Goal: Information Seeking & Learning: Learn about a topic

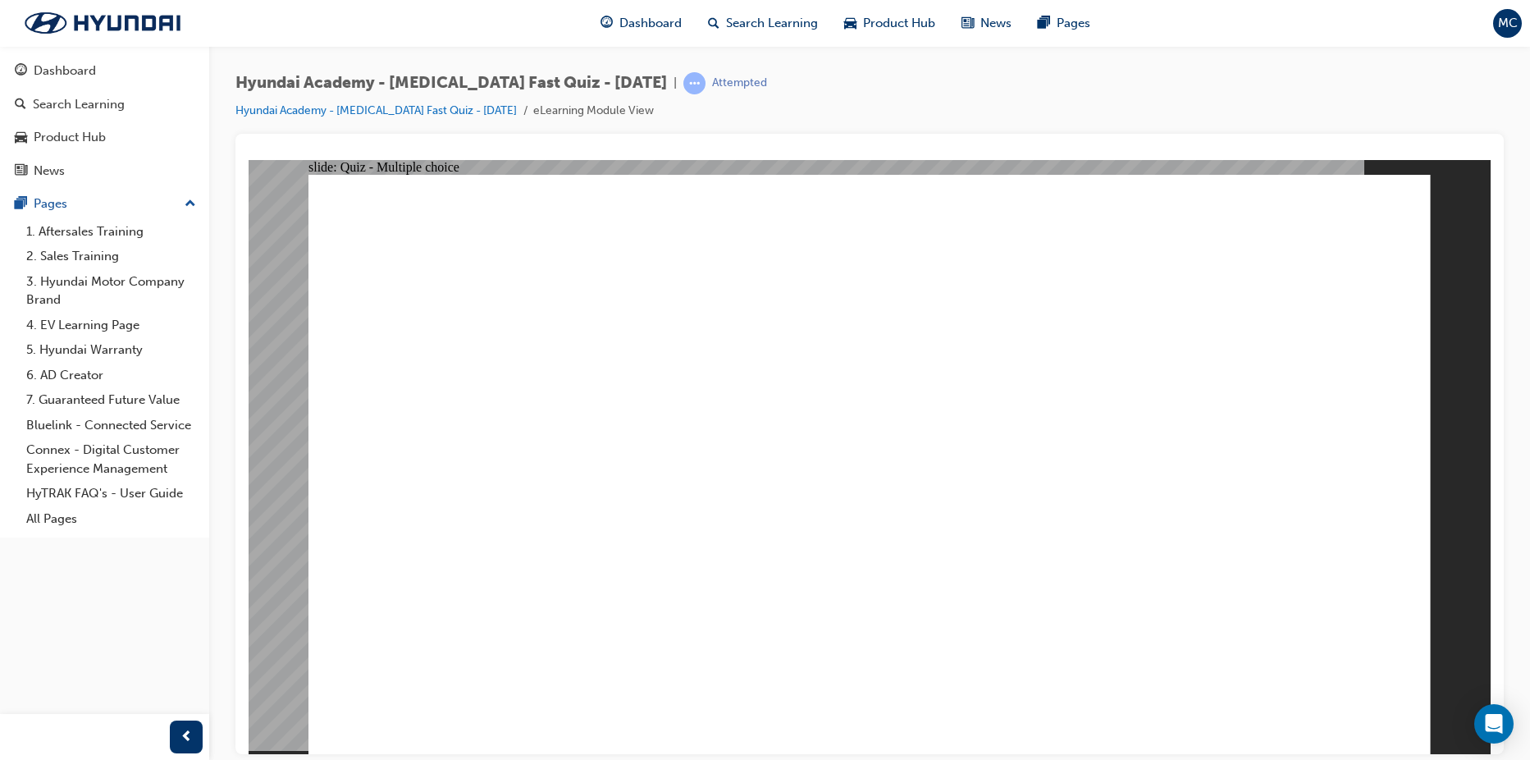
radio input "false"
radio input "true"
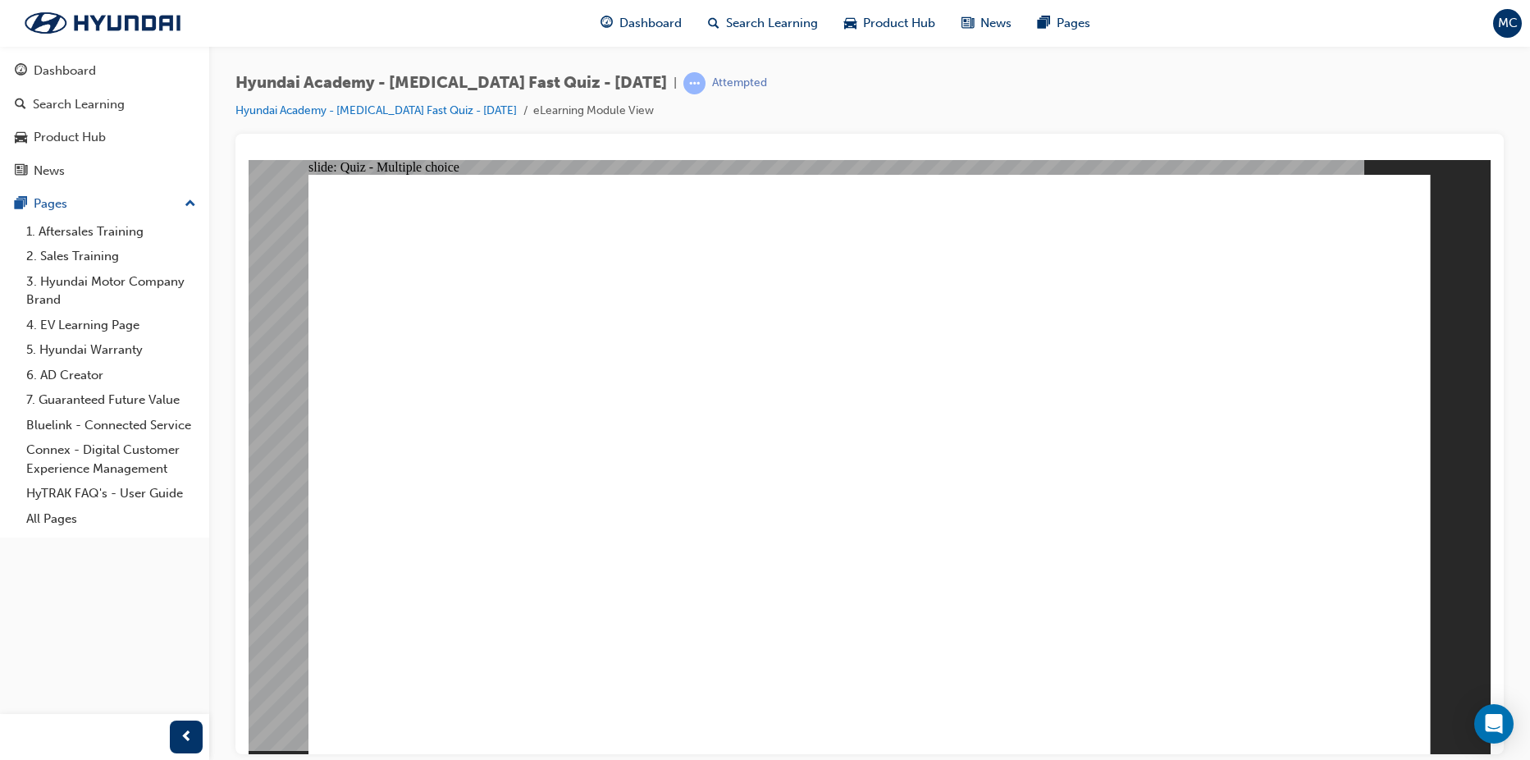
radio input "true"
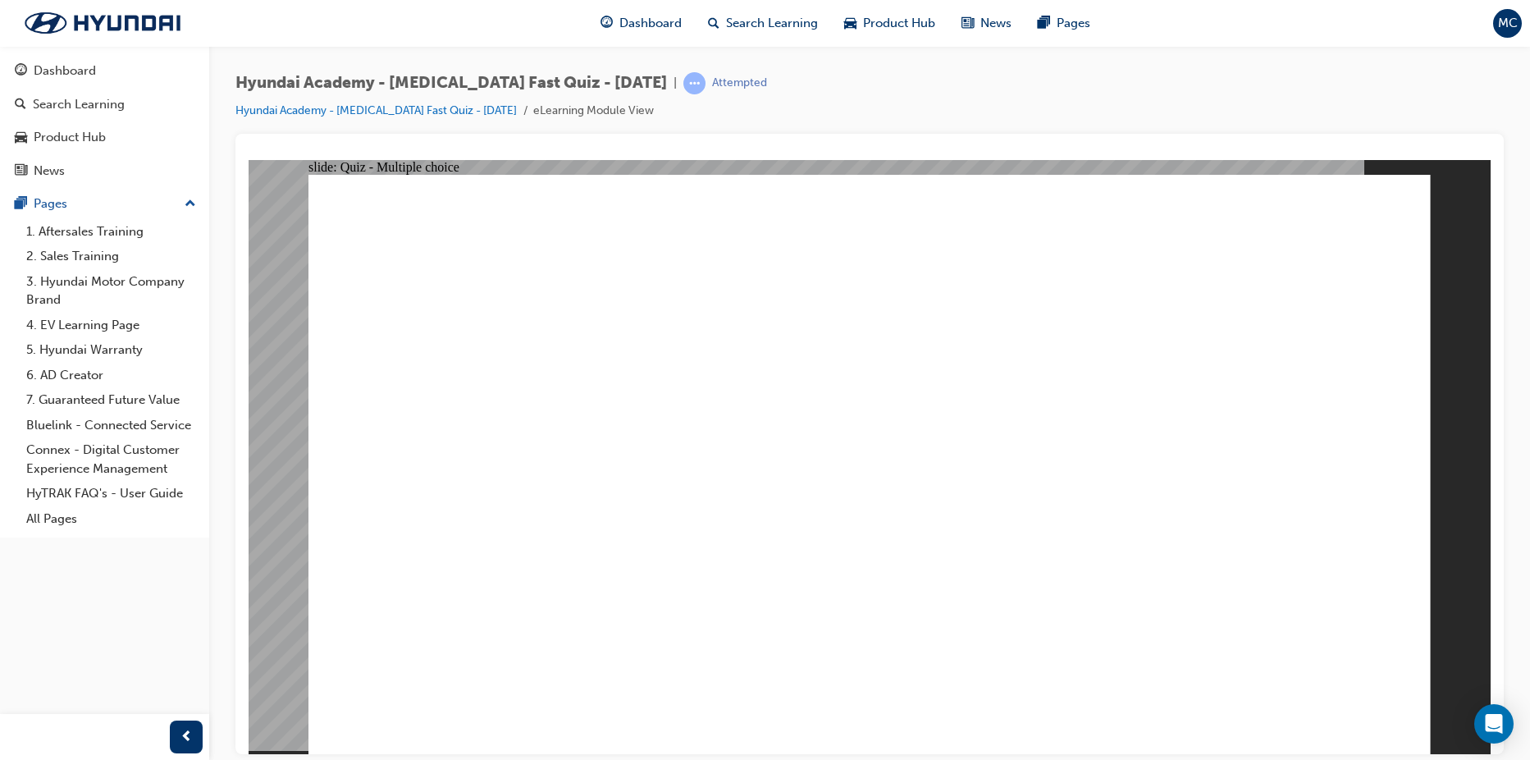
radio input "true"
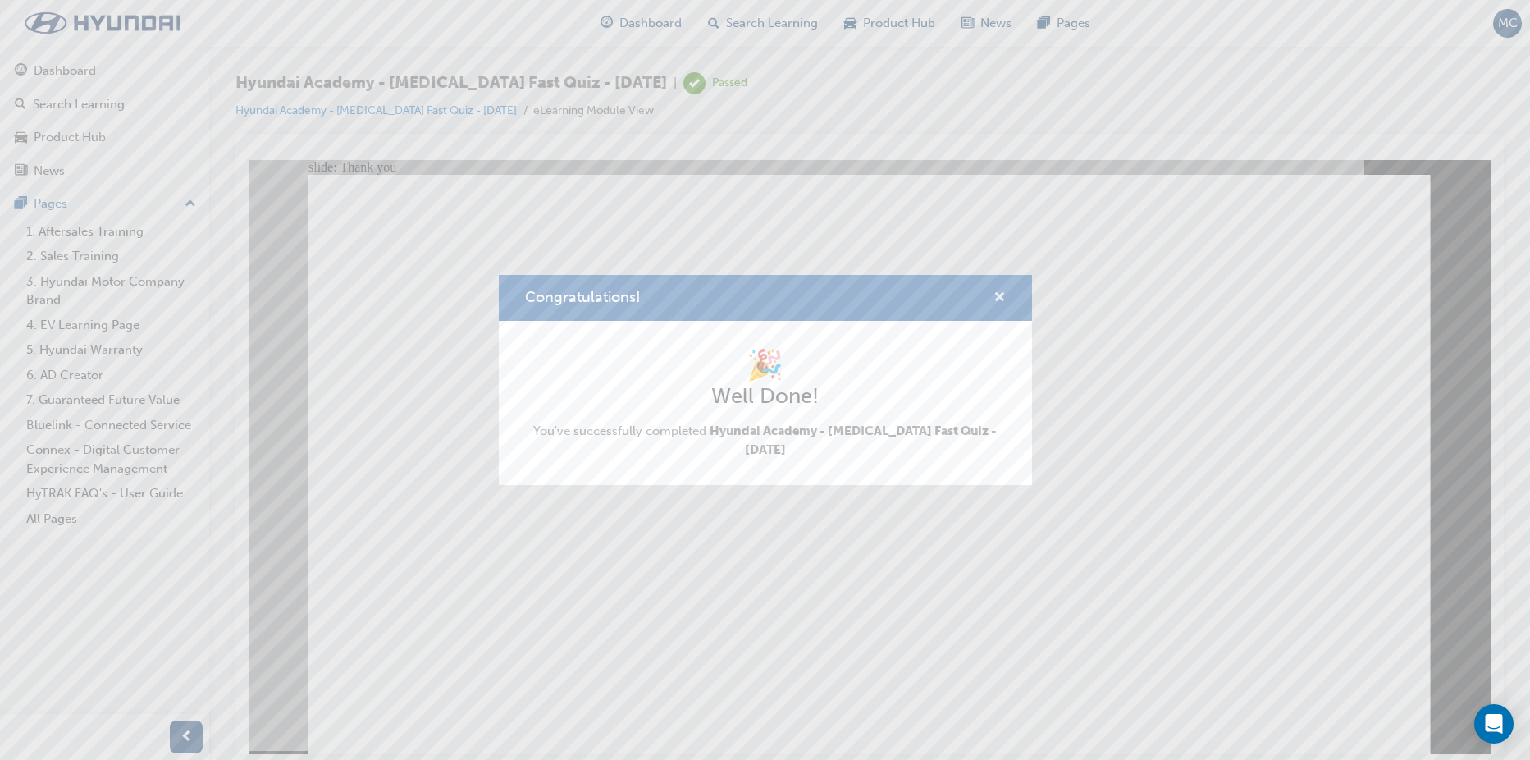
click at [998, 295] on span "cross-icon" at bounding box center [1000, 298] width 12 height 15
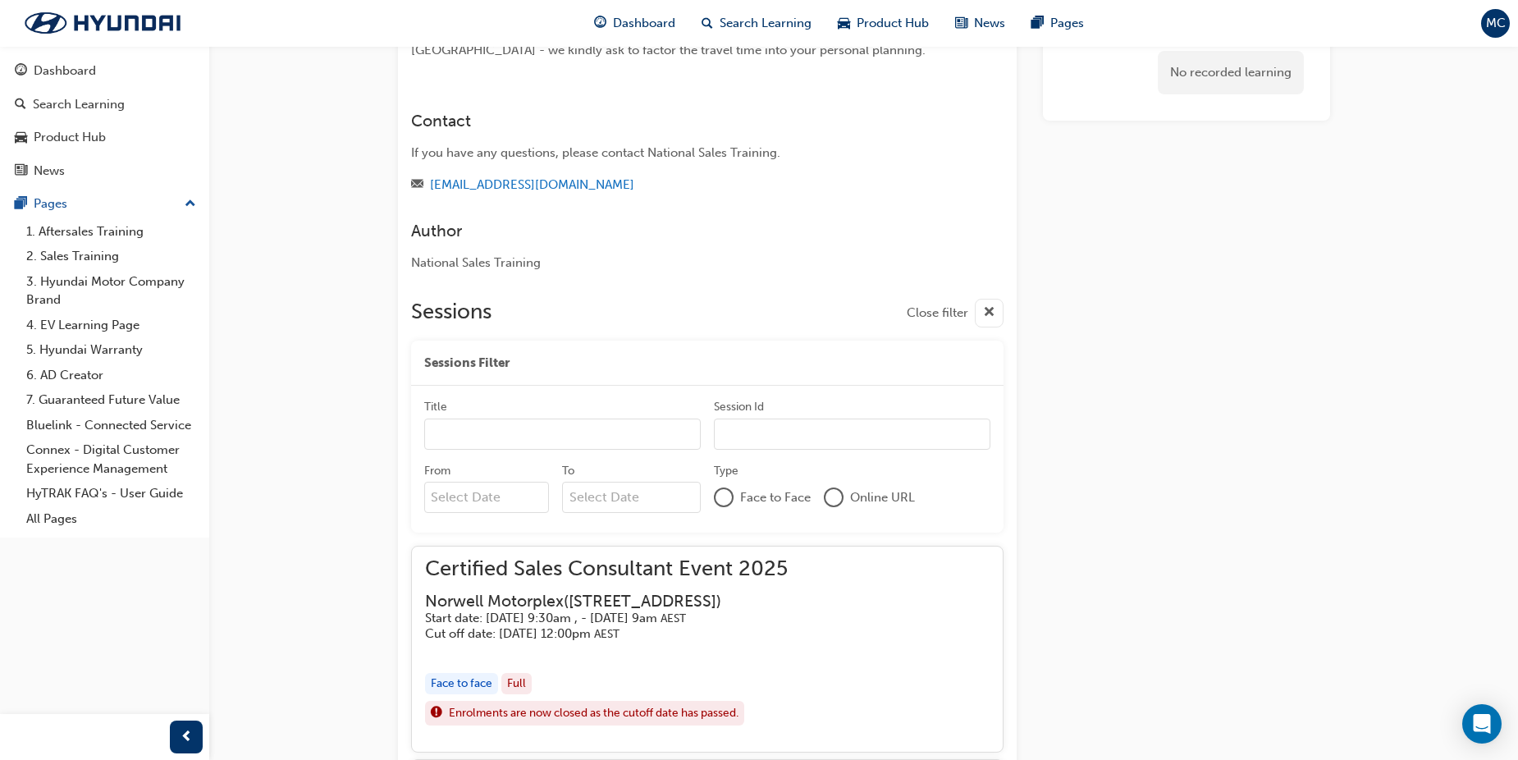
scroll to position [1418, 0]
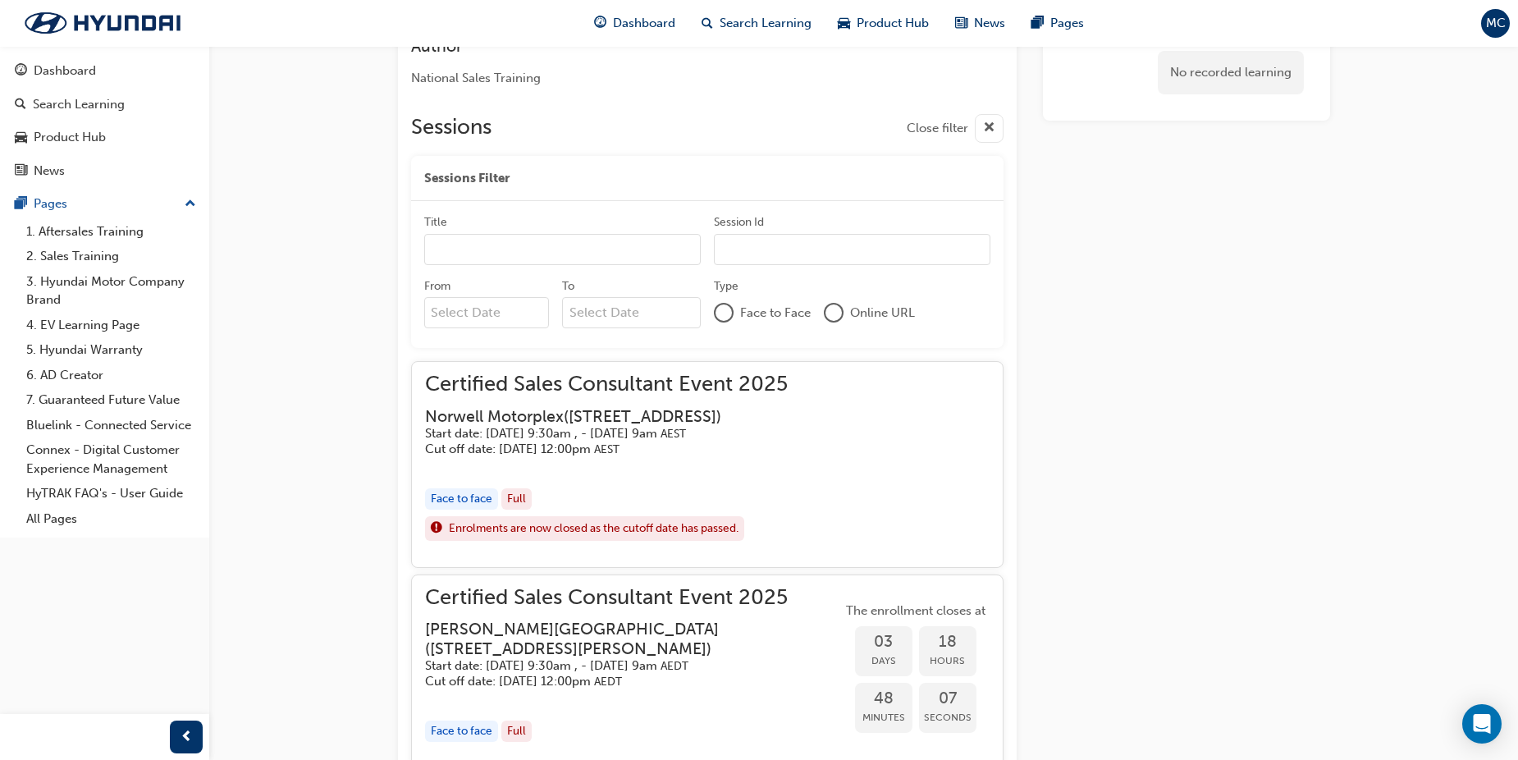
click at [540, 265] on input "Title" at bounding box center [562, 249] width 277 height 31
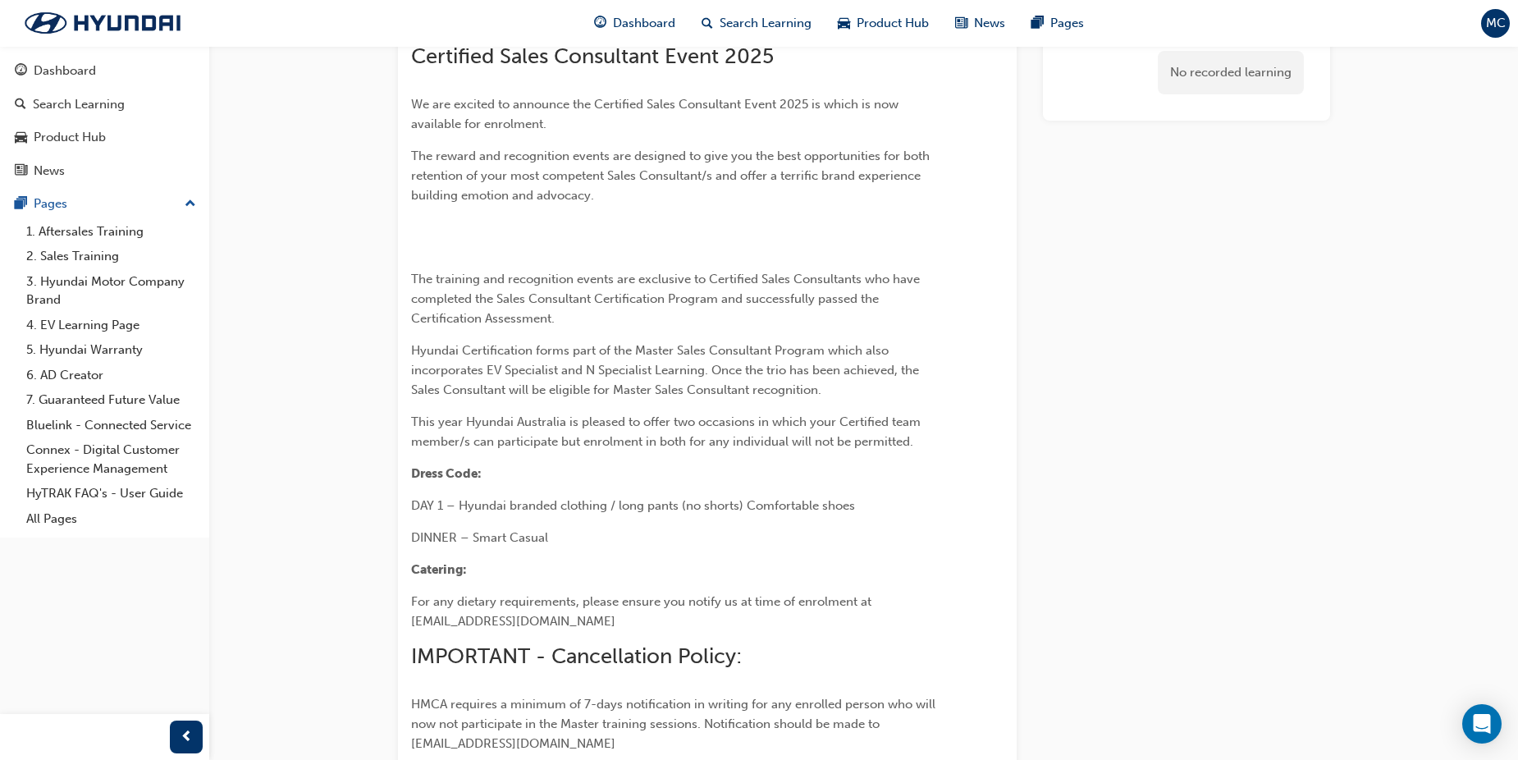
scroll to position [0, 0]
